Goal: Task Accomplishment & Management: Use online tool/utility

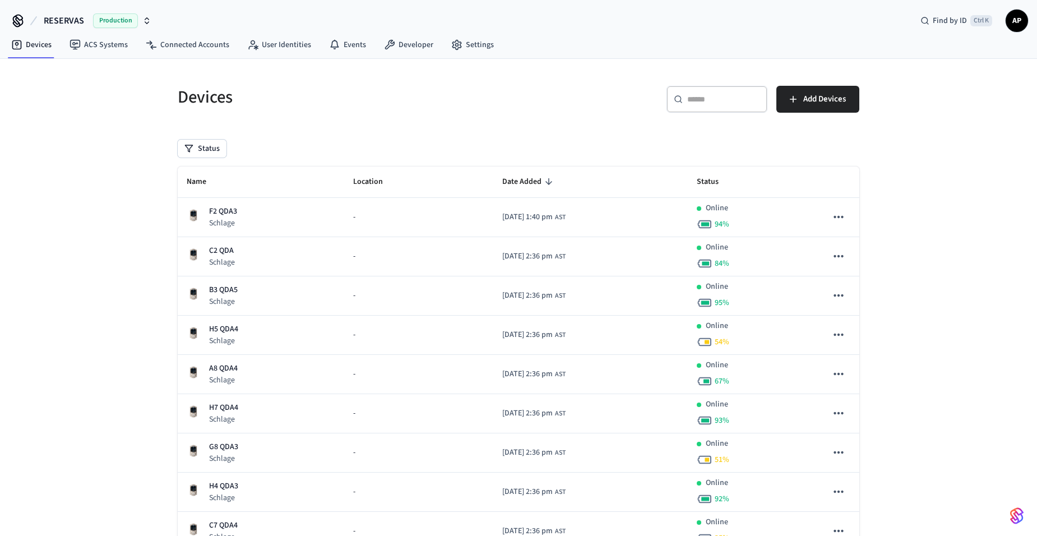
click at [1022, 20] on span "AP" at bounding box center [1017, 21] width 20 height 20
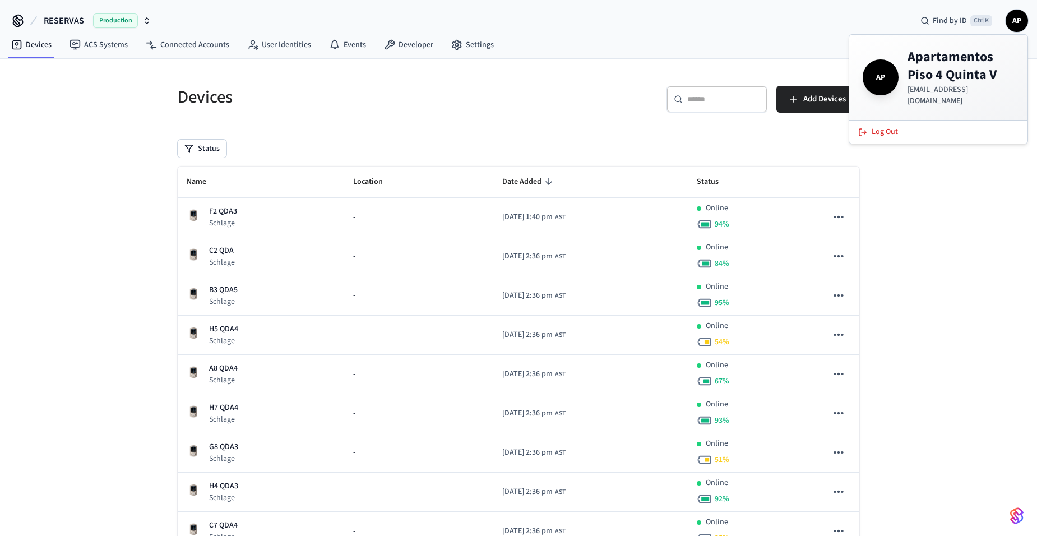
click at [903, 137] on div "Devices ​ ​ Add Devices Status Name Location Date Added Status F2 QDA3 Schlage …" at bounding box center [518, 438] width 1037 height 759
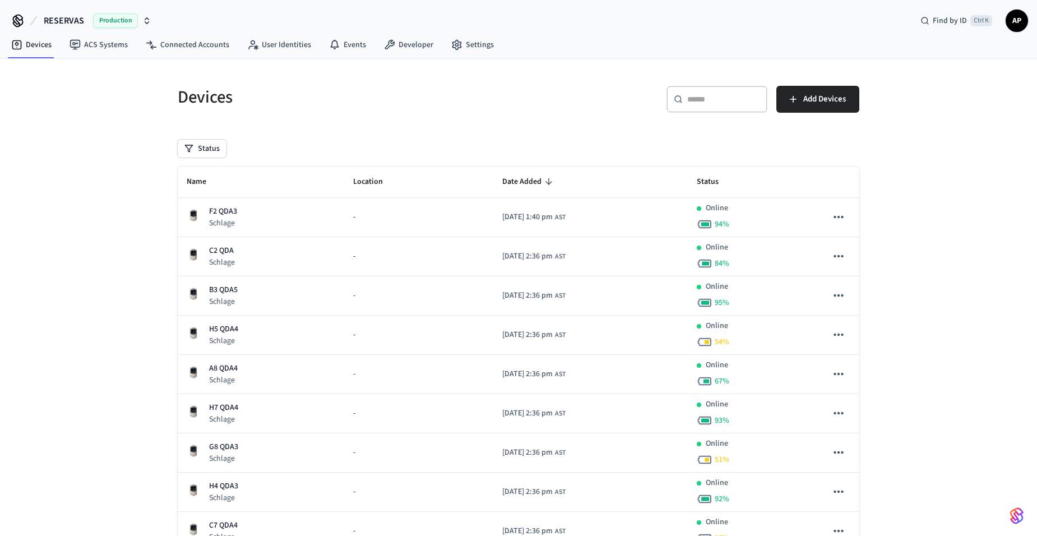
click at [1020, 25] on span "AP" at bounding box center [1017, 21] width 20 height 20
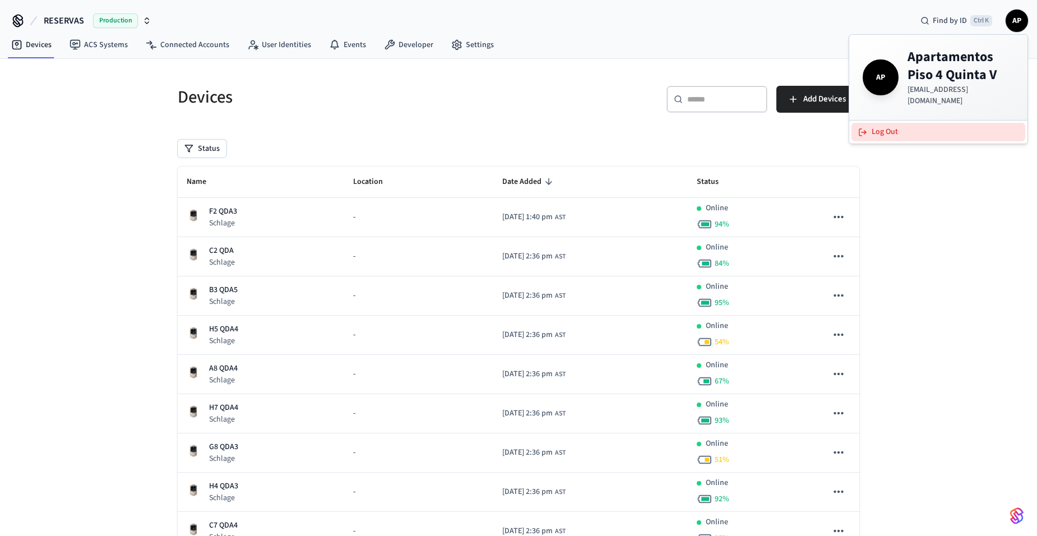
click at [910, 125] on button "Log Out" at bounding box center [939, 132] width 174 height 19
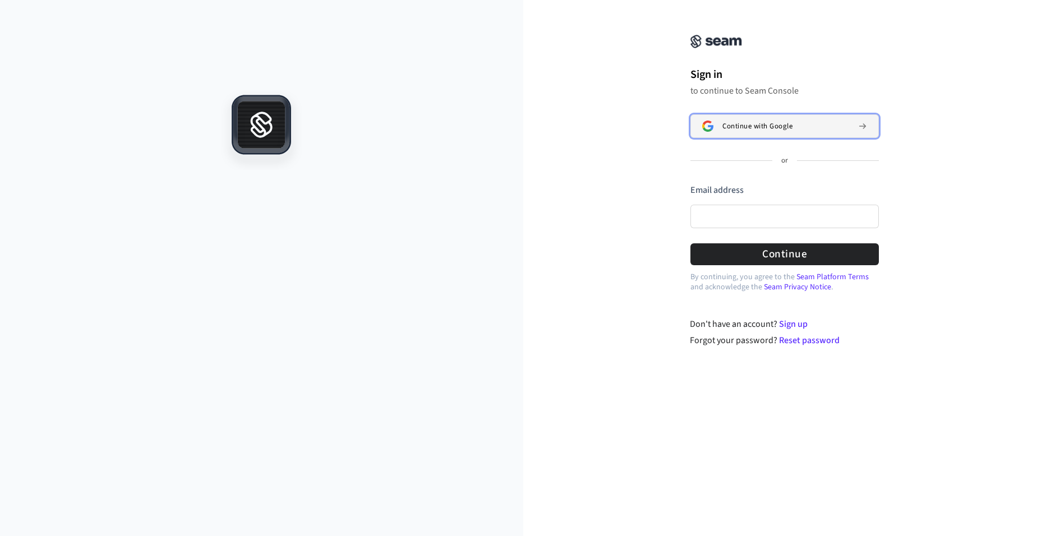
click at [767, 127] on span "Continue with Google" at bounding box center [757, 126] width 70 height 9
